Goal: Check status: Check status

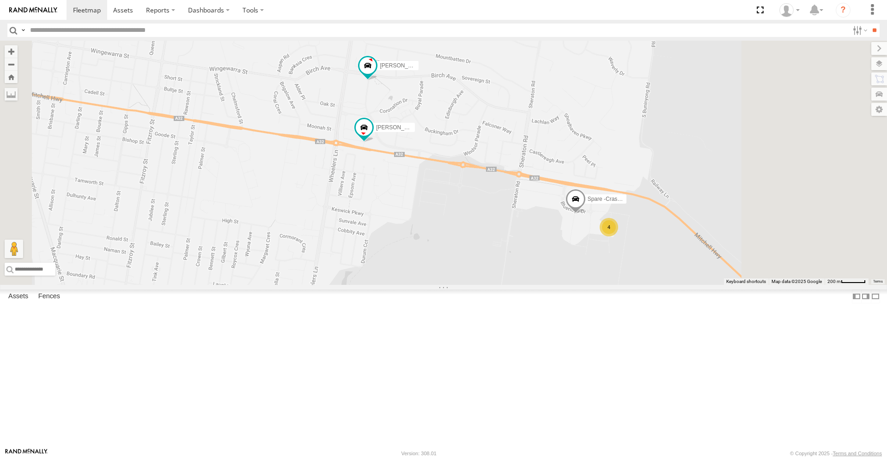
drag, startPoint x: 659, startPoint y: 263, endPoint x: 587, endPoint y: 218, distance: 85.3
click at [587, 218] on div "[PERSON_NAME] - NEW ute [PERSON_NAME] [PERSON_NAME] [PERSON_NAME] [PERSON_NAME]…" at bounding box center [443, 163] width 887 height 244
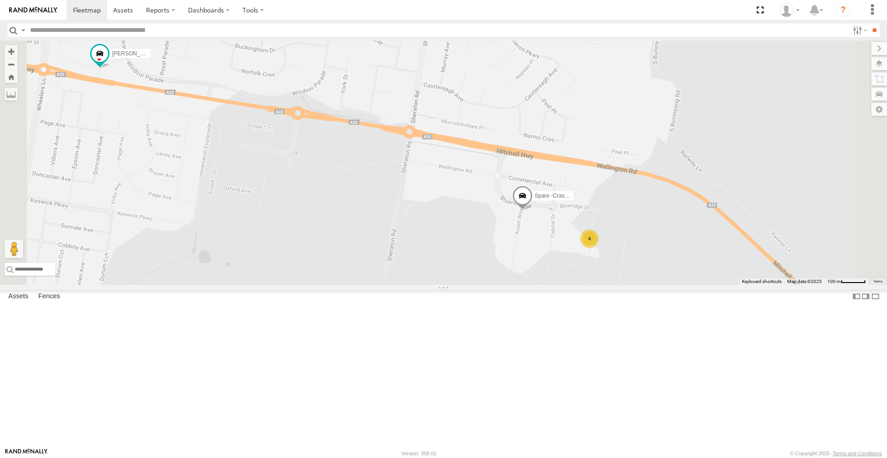
drag, startPoint x: 589, startPoint y: 303, endPoint x: 604, endPoint y: 328, distance: 29.4
click at [604, 285] on div "[PERSON_NAME] - NEW ute [PERSON_NAME] [PERSON_NAME] [PERSON_NAME] [PERSON_NAME]…" at bounding box center [443, 163] width 887 height 244
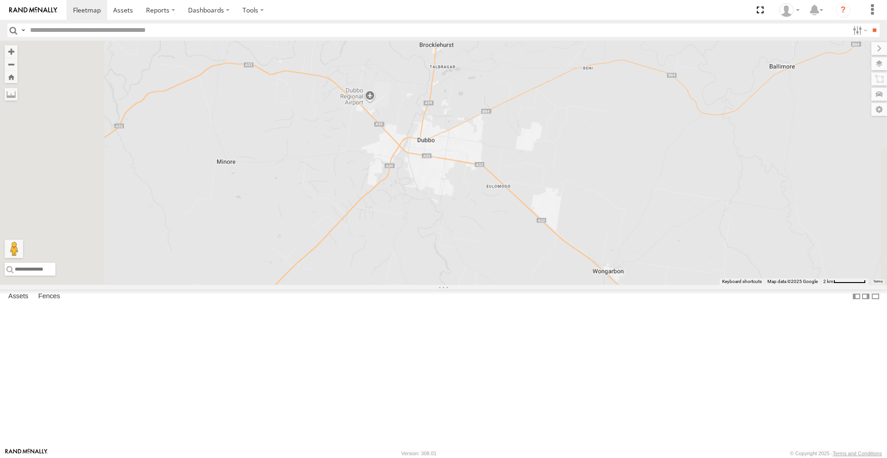
drag, startPoint x: 569, startPoint y: 215, endPoint x: 598, endPoint y: 304, distance: 93.6
click at [608, 285] on div "Darcy Furnell - NEW ute Tom Brisbane Matt Harding Sam Ward Phill Murray" at bounding box center [443, 163] width 887 height 244
